Goal: Task Accomplishment & Management: Complete application form

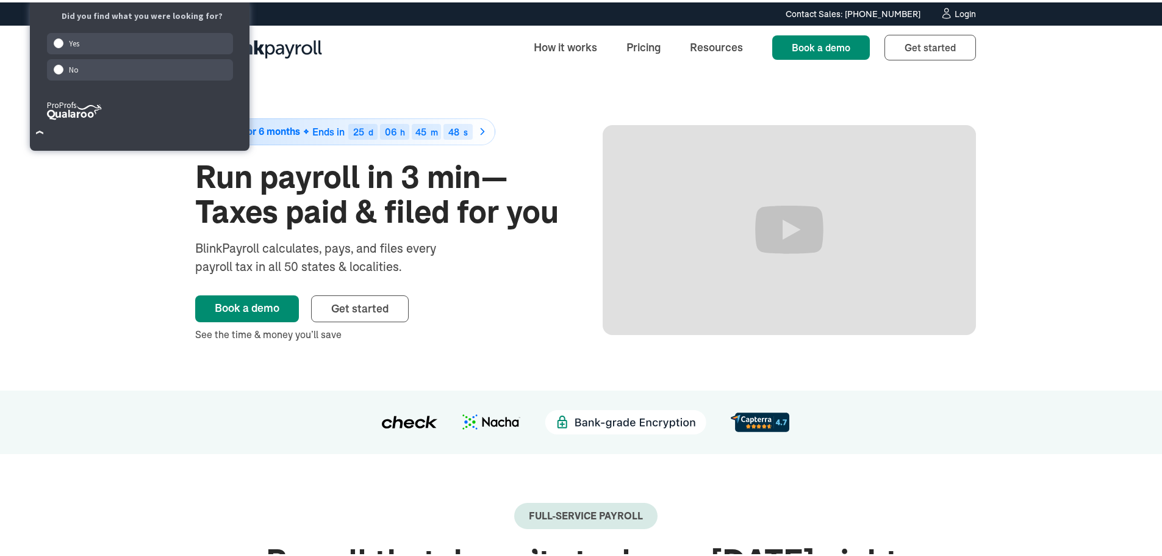
click at [956, 11] on div "Login" at bounding box center [965, 11] width 21 height 9
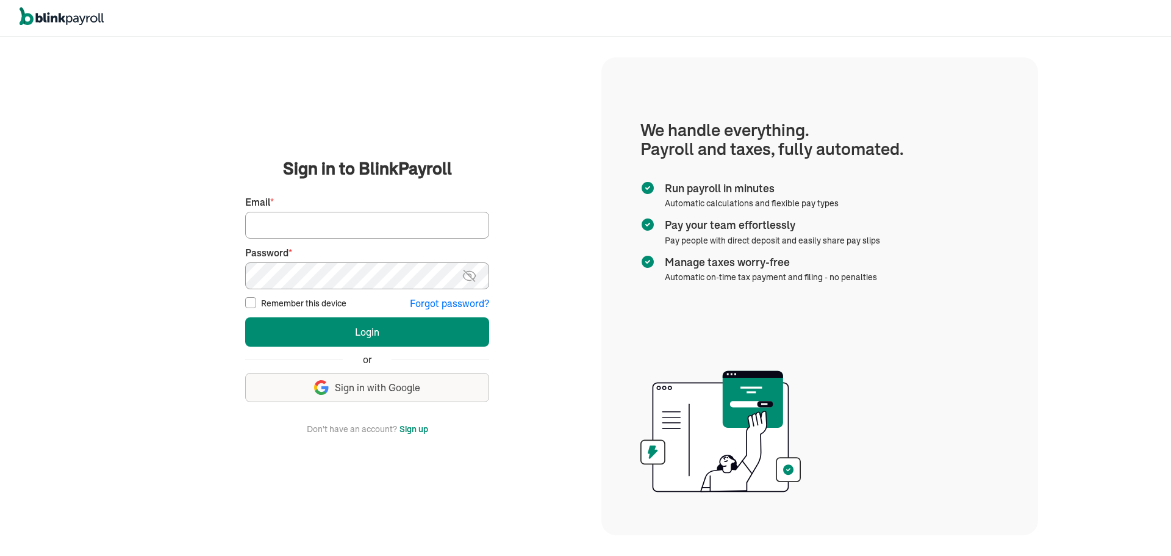
type input "ashabiyi@wallaydolsh.com"
click at [246, 305] on input "Remember this device" at bounding box center [250, 302] width 11 height 11
checkbox input "true"
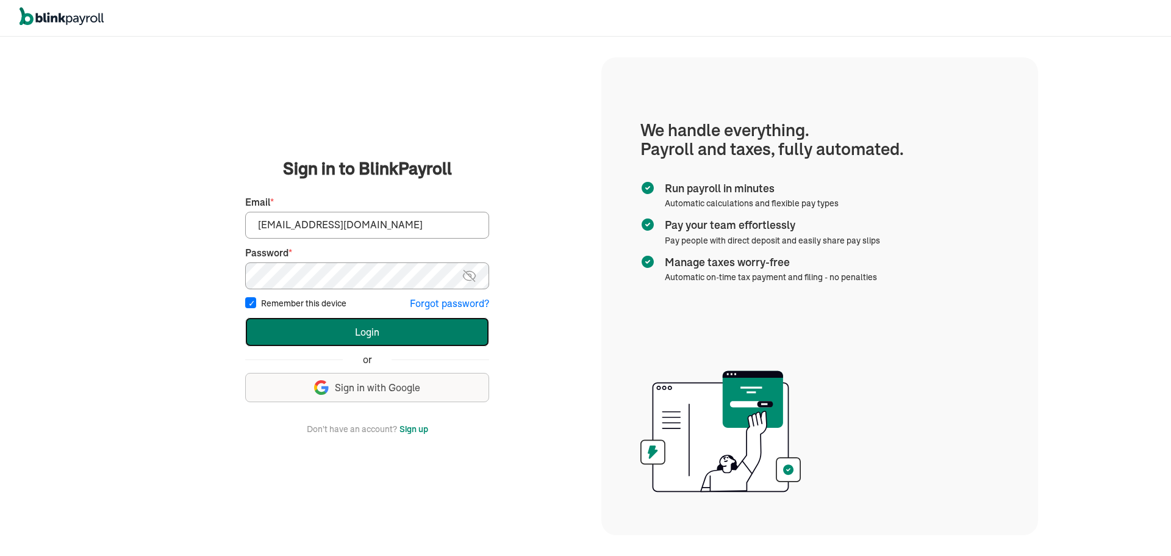
click at [359, 335] on button "Login" at bounding box center [367, 331] width 244 height 29
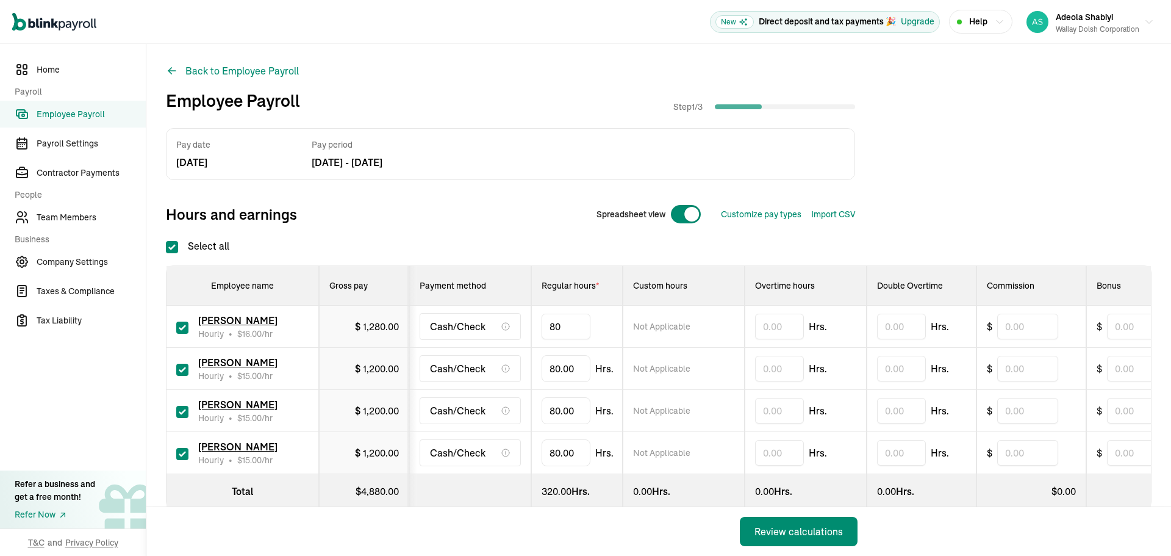
drag, startPoint x: 572, startPoint y: 326, endPoint x: 508, endPoint y: 323, distance: 63.5
click at [516, 323] on tr "Thalia Vargas Hourly • $ 16.00 /hr $ 1,280.00 Cash/Check 80 Not Applicable Hrs.…" at bounding box center [852, 327] width 1371 height 42
type input "58.25"
drag, startPoint x: 580, startPoint y: 367, endPoint x: 511, endPoint y: 366, distance: 68.9
click at [512, 366] on tr "Josefina Lopez Hourly • $ 15.00 /hr $ 1,200.00 Cash/Check 80 Not Applicable Hrs…" at bounding box center [852, 369] width 1371 height 42
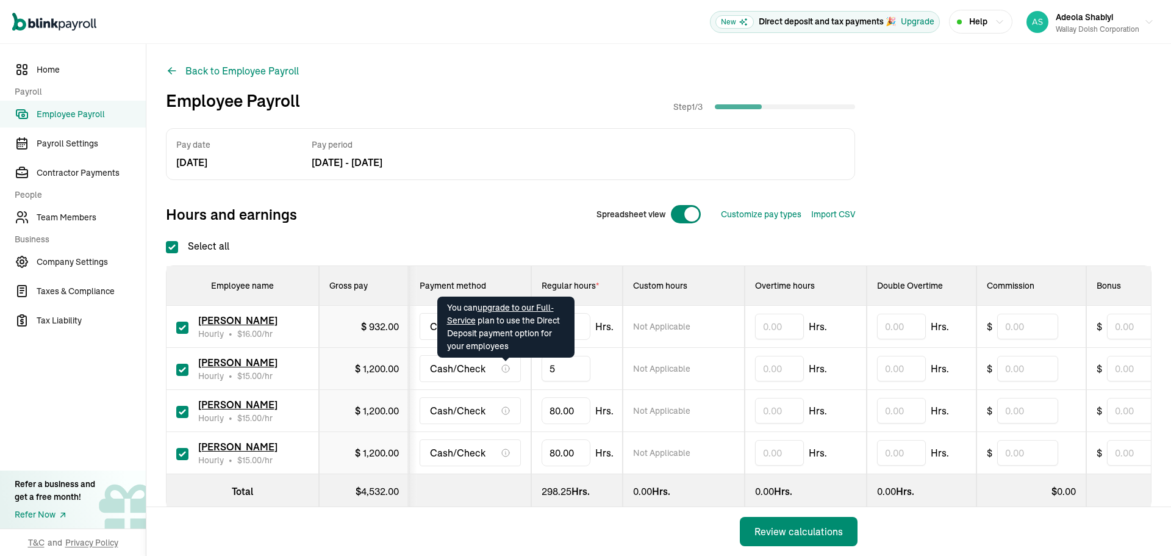
type input "54"
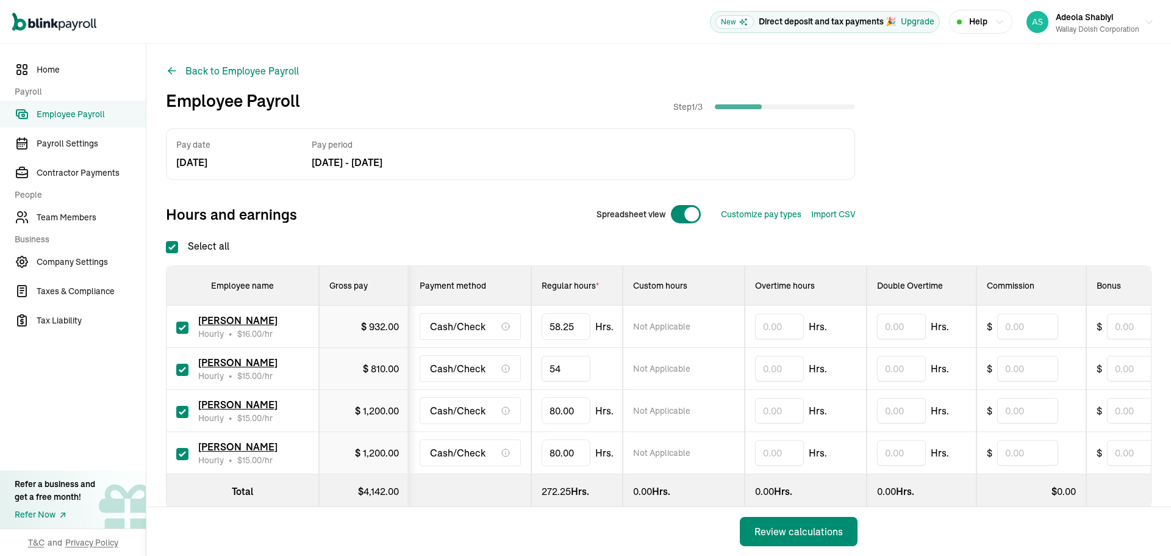
click at [961, 110] on div "Back to Employee Payroll Employee Payroll Step 1 / 3 Pay date Sep 05, 25 Pay pe…" at bounding box center [658, 310] width 1025 height 533
drag, startPoint x: 578, startPoint y: 411, endPoint x: 508, endPoint y: 411, distance: 69.6
click at [516, 410] on tr "Alexandra Cruz Bravo Hourly • $ 15.00 /hr $ 1,200.00 Cash/Check 80 Not Applicab…" at bounding box center [852, 411] width 1371 height 42
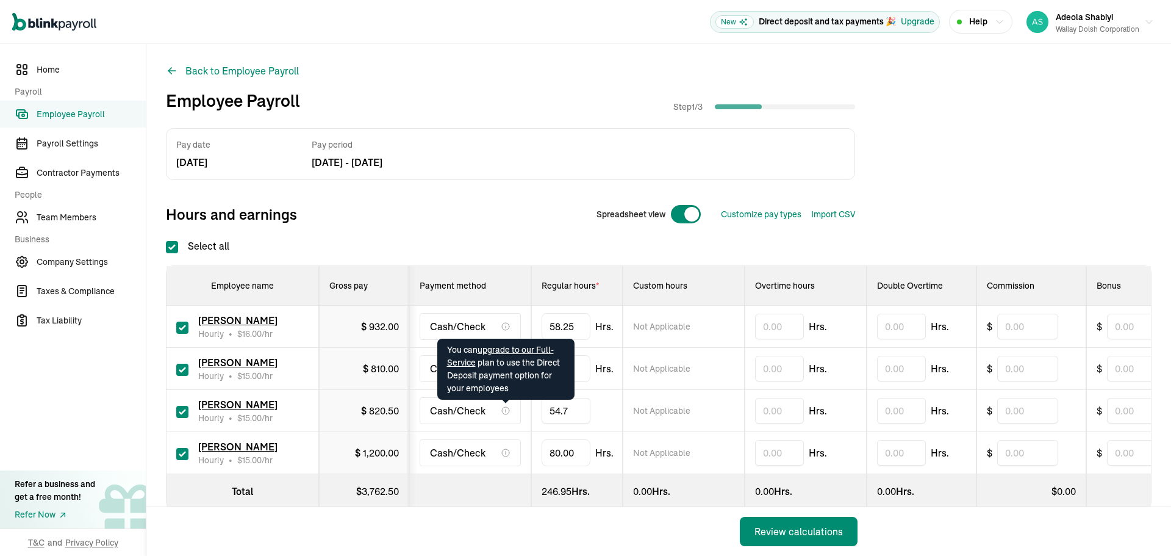
type input "54.75"
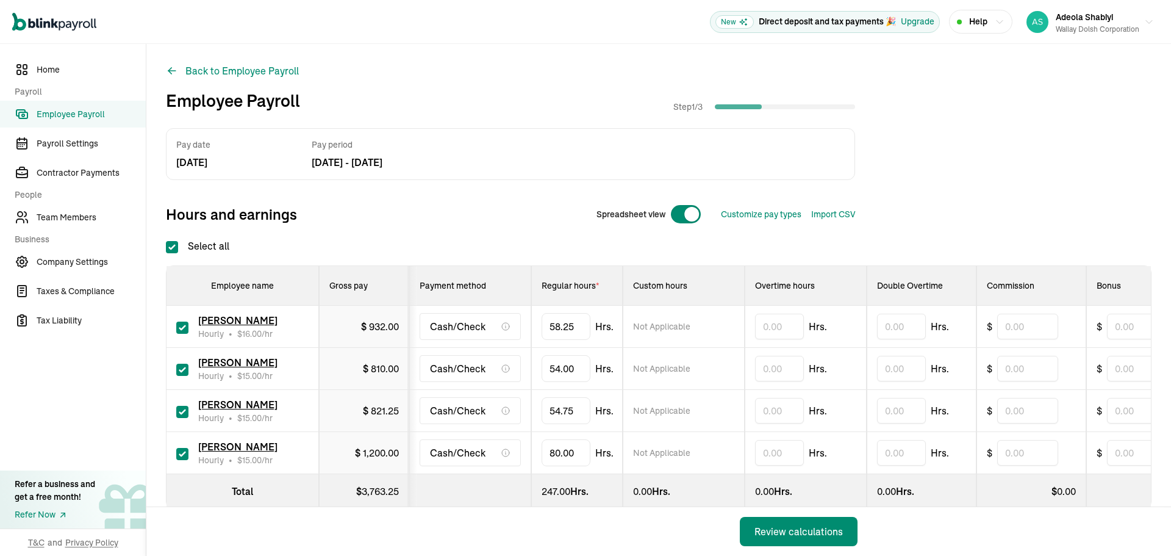
click at [916, 153] on div "Pay date Sep 05, 25 Pay period Aug 16, 25 - Aug 29, 25 Hours and earnings Sprea…" at bounding box center [659, 178] width 986 height 101
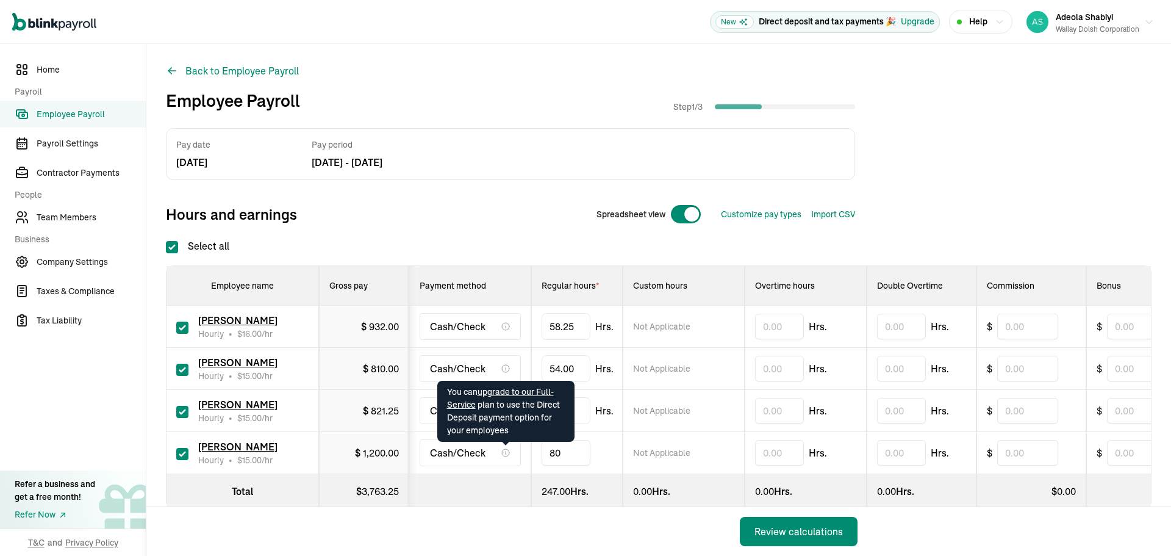
drag, startPoint x: 581, startPoint y: 451, endPoint x: 503, endPoint y: 455, distance: 77.6
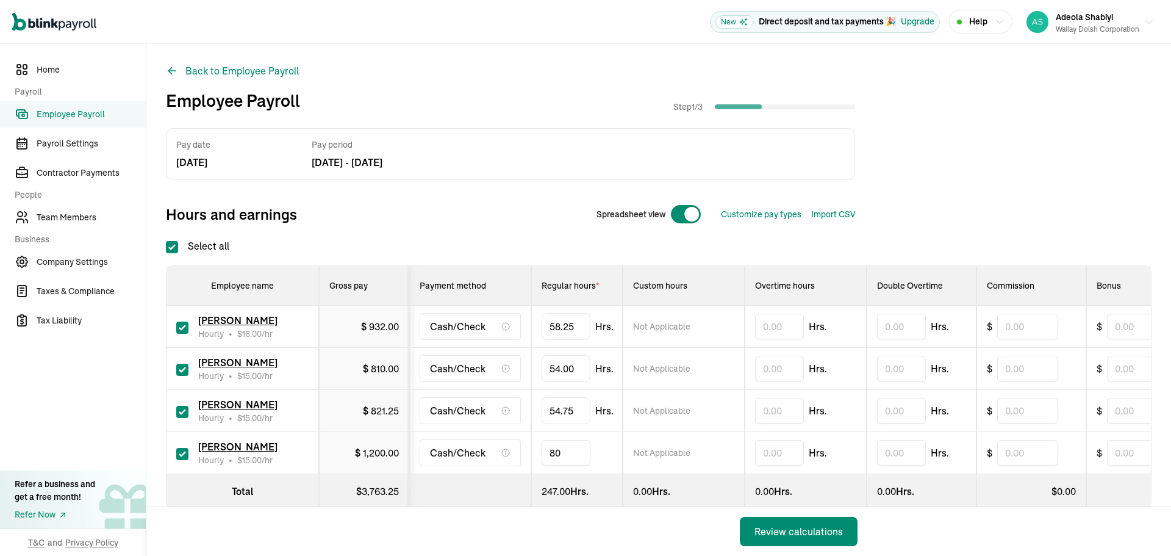
drag, startPoint x: 571, startPoint y: 451, endPoint x: 504, endPoint y: 444, distance: 67.4
click at [523, 449] on tr "Tiffany Clausen Hourly • $ 15.00 /hr $ 1,200.00 Cash/Check 80 Not Applicable Hr…" at bounding box center [852, 453] width 1371 height 42
type input "39.75"
click at [740, 517] on button "Review calculations" at bounding box center [799, 531] width 118 height 29
drag, startPoint x: 572, startPoint y: 326, endPoint x: 511, endPoint y: 323, distance: 60.4
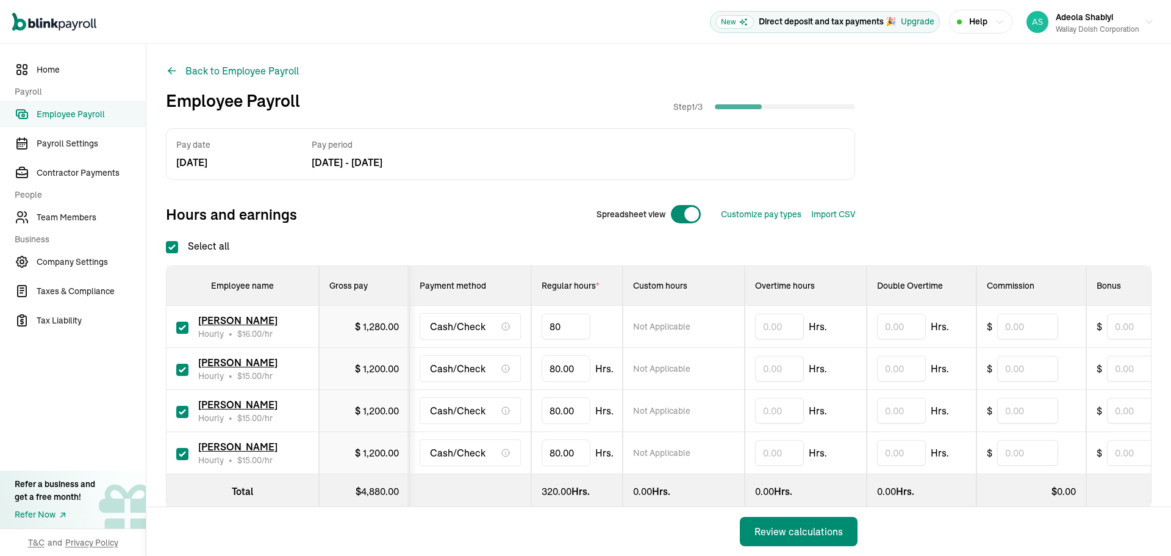
click at [516, 323] on tr "[PERSON_NAME] Hourly • $ 16.00 /hr $ 1,280.00 Cash/Check 80 Not Applicable Hrs.…" at bounding box center [852, 327] width 1371 height 42
type input "58.25"
drag, startPoint x: 580, startPoint y: 367, endPoint x: 511, endPoint y: 366, distance: 68.9
click at [512, 366] on tr "Josefina Lopez Hourly • $ 15.00 /hr $ 1,200.00 Cash/Check 80 Not Applicable Hrs…" at bounding box center [852, 369] width 1371 height 42
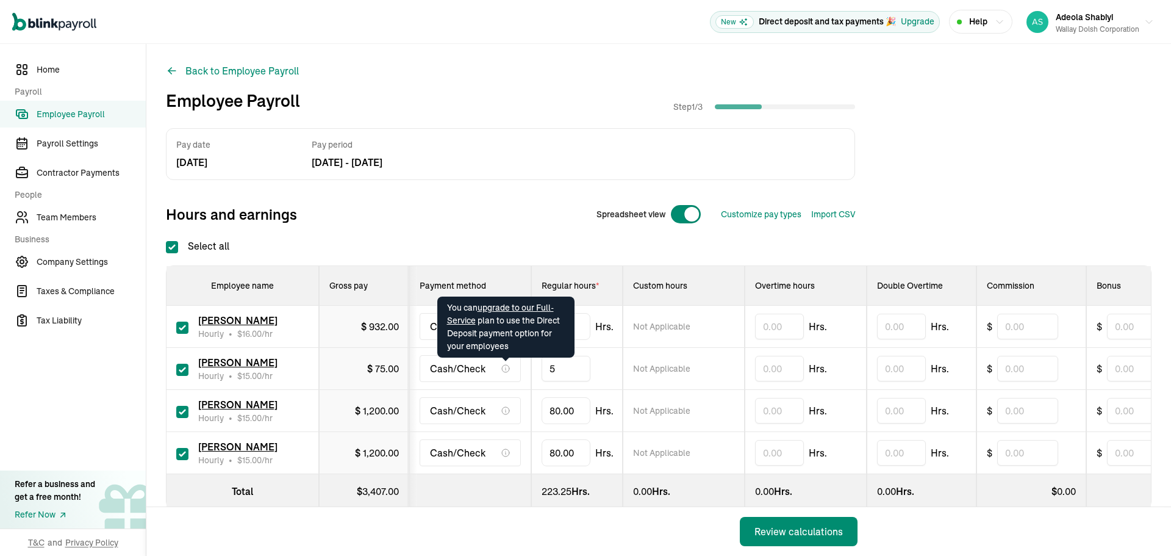
type input "54"
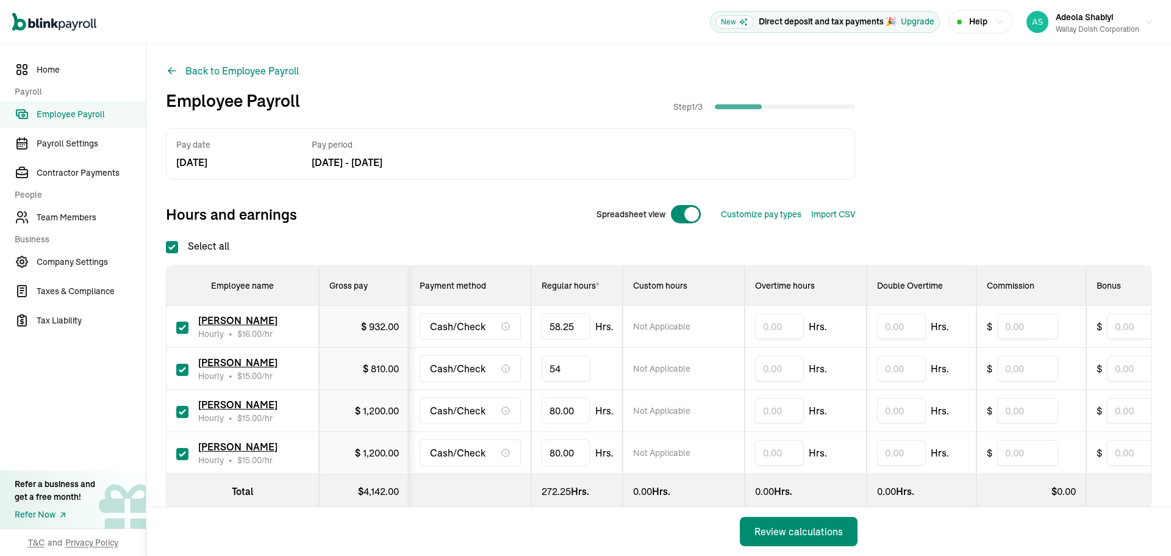
click at [961, 110] on div "Back to Employee Payroll Employee Payroll Step 1 / 3 Pay date Sep 05, 25 Pay pe…" at bounding box center [658, 310] width 1025 height 533
drag, startPoint x: 578, startPoint y: 411, endPoint x: 508, endPoint y: 411, distance: 69.6
click at [516, 410] on tr "Alexandra Cruz Bravo Hourly • $ 15.00 /hr $ 1,200.00 Cash/Check 80 Not Applicab…" at bounding box center [852, 411] width 1371 height 42
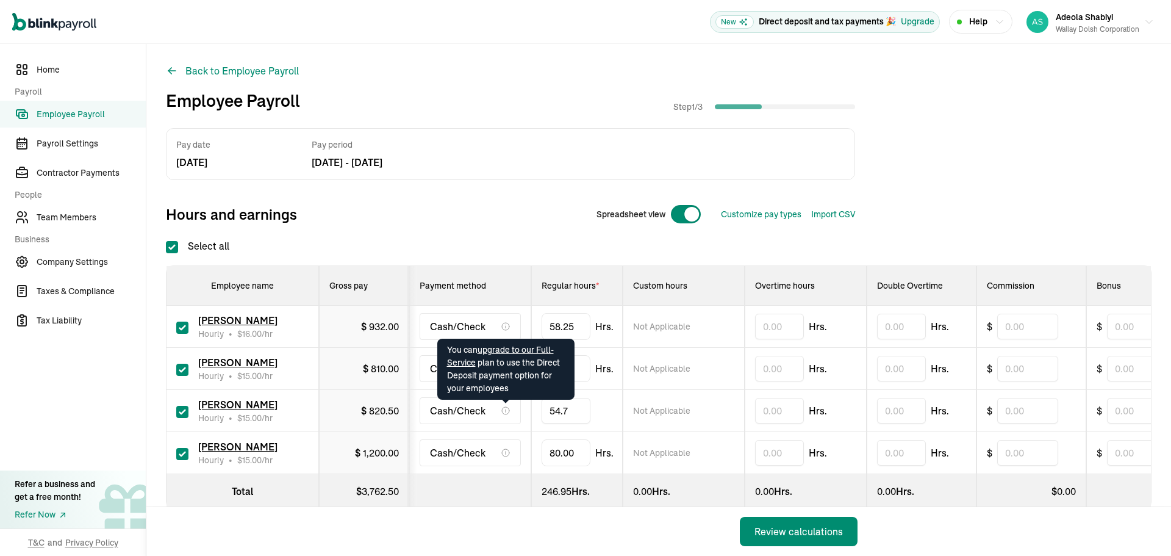
type input "54.75"
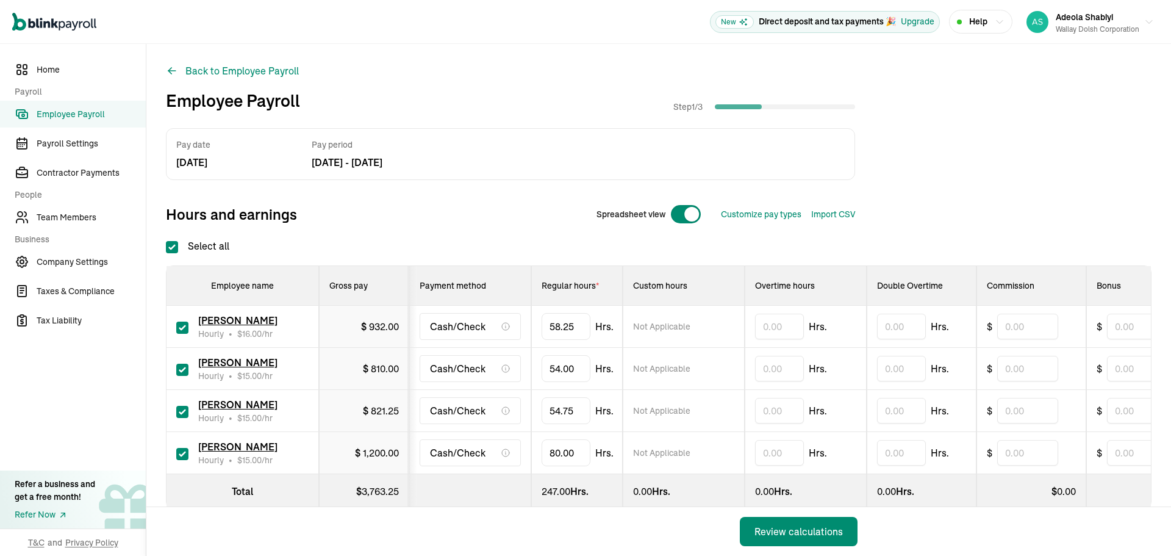
click at [916, 153] on div "Pay date Sep 05, 25 Pay period Aug 16, 25 - Aug 29, 25 Hours and earnings Sprea…" at bounding box center [659, 178] width 986 height 101
drag, startPoint x: 581, startPoint y: 451, endPoint x: 503, endPoint y: 455, distance: 77.6
drag, startPoint x: 571, startPoint y: 451, endPoint x: 523, endPoint y: 449, distance: 47.6
click at [523, 449] on tr "Tiffany Clausen Hourly • $ 15.00 /hr $ 1,200.00 Cash/Check 80 Not Applicable Hr…" at bounding box center [852, 453] width 1371 height 42
type input "39.75"
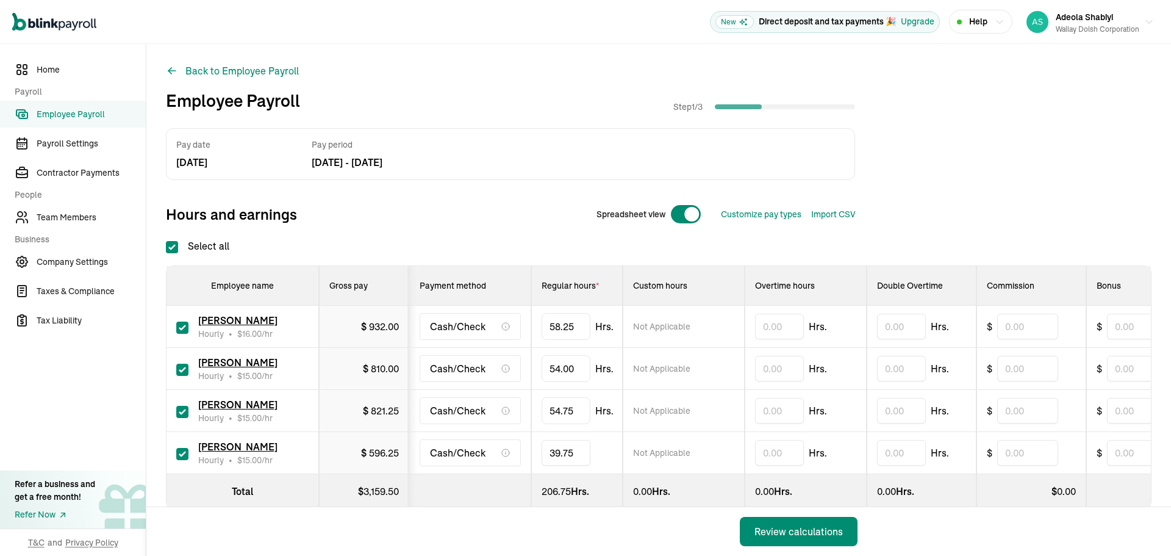
click at [740, 517] on button "Review calculations" at bounding box center [799, 531] width 118 height 29
